Goal: Transaction & Acquisition: Purchase product/service

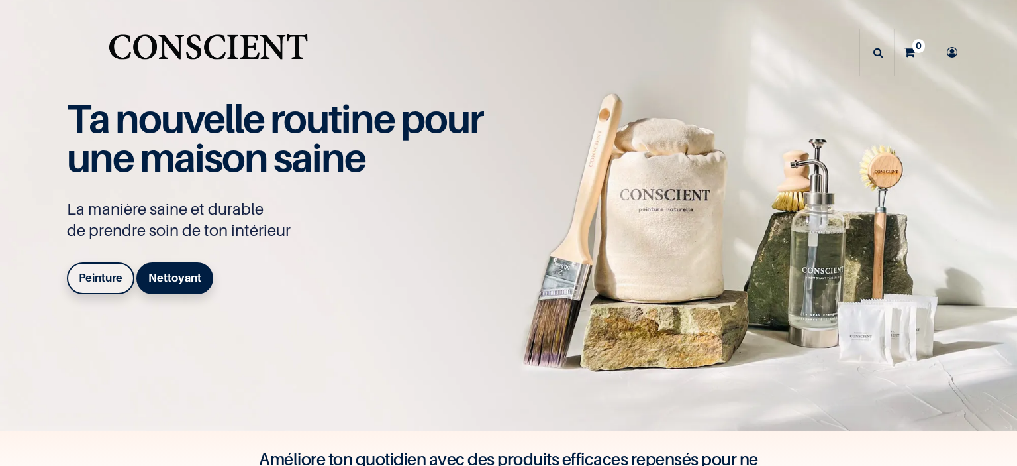
click at [99, 281] on b "Peinture" at bounding box center [101, 277] width 44 height 13
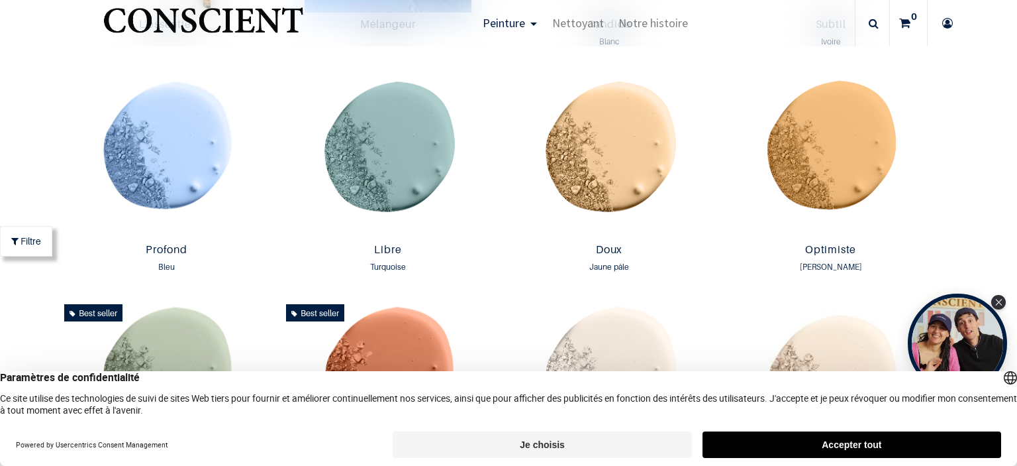
scroll to position [1056, 0]
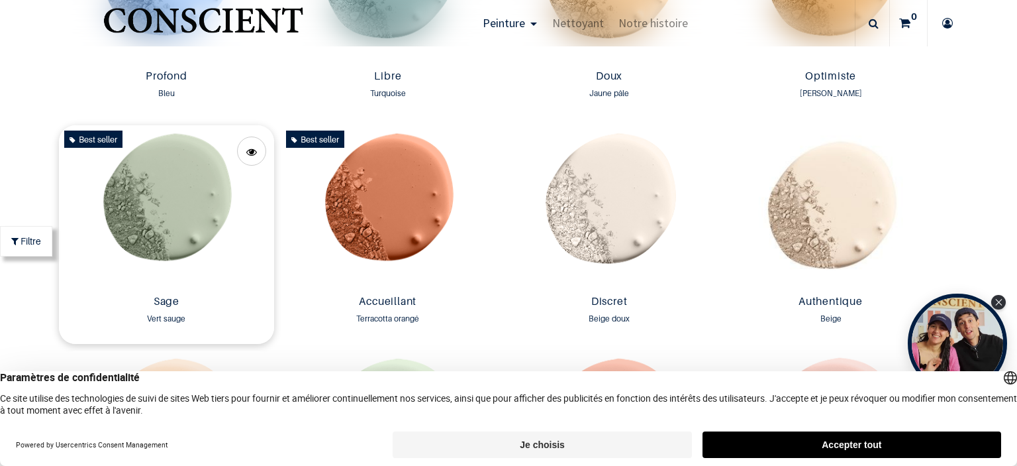
click at [186, 209] on img at bounding box center [166, 207] width 215 height 164
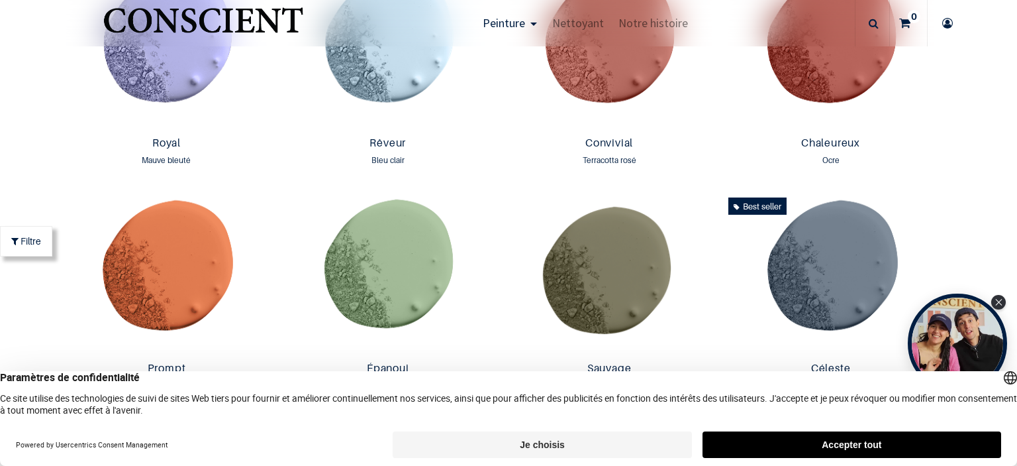
scroll to position [1672, 0]
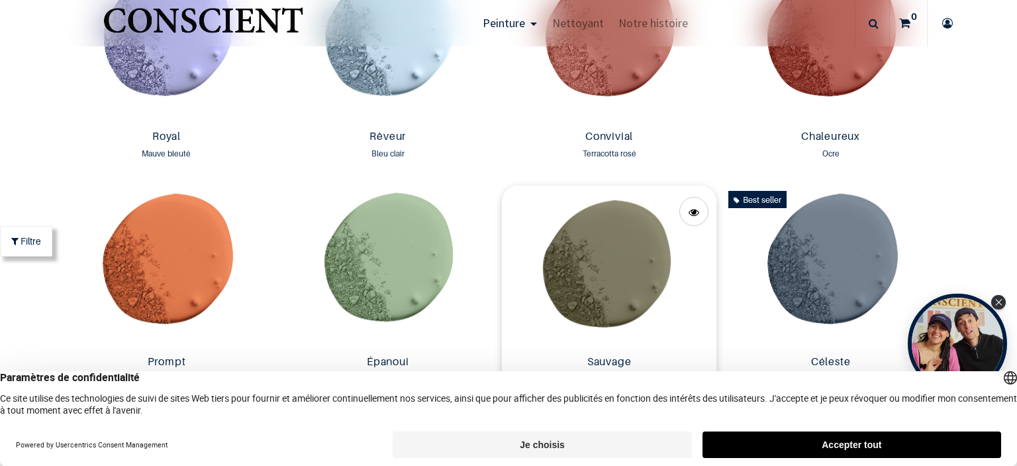
click at [662, 273] on img at bounding box center [609, 267] width 215 height 164
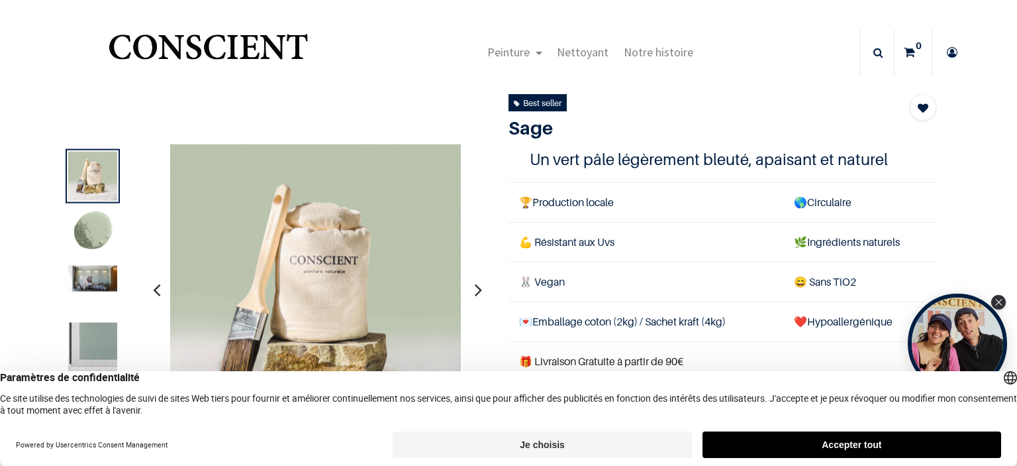
click at [756, 444] on button "Accepter tout" at bounding box center [852, 444] width 299 height 26
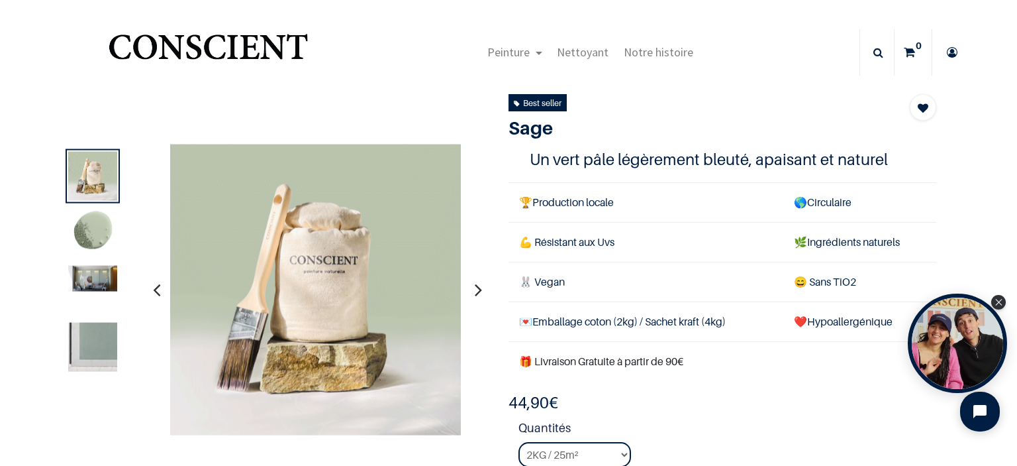
click at [92, 276] on img at bounding box center [92, 279] width 49 height 26
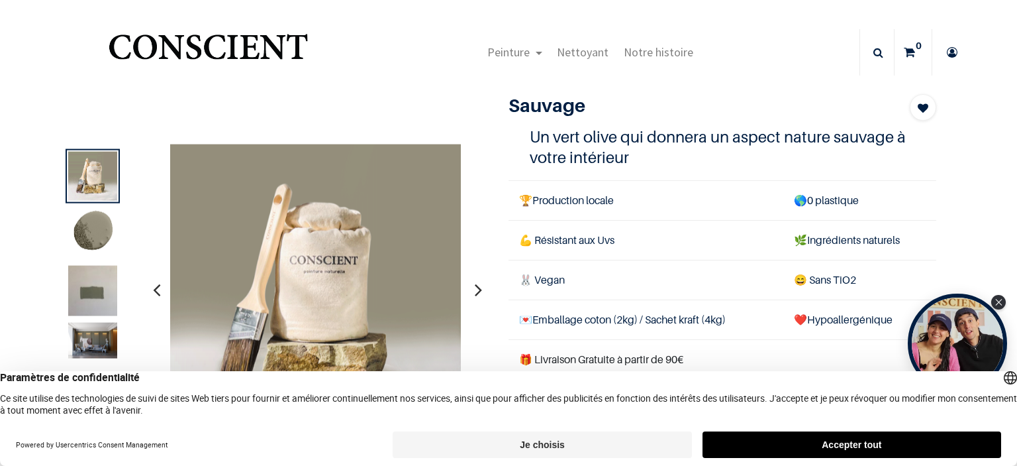
click at [100, 328] on img at bounding box center [92, 341] width 49 height 36
